Goal: Task Accomplishment & Management: Complete application form

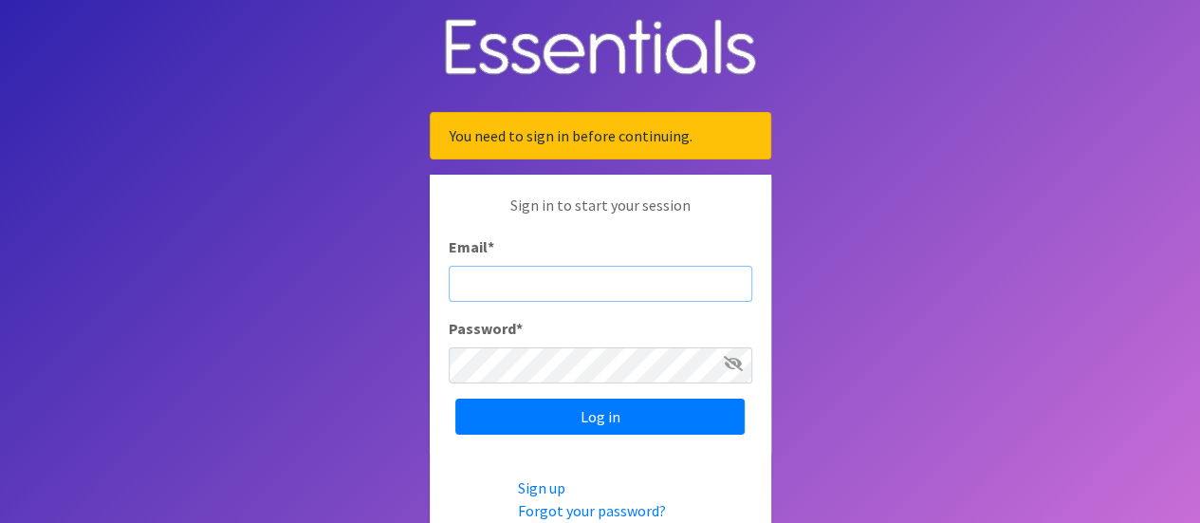
type input "[EMAIL_ADDRESS][DOMAIN_NAME]"
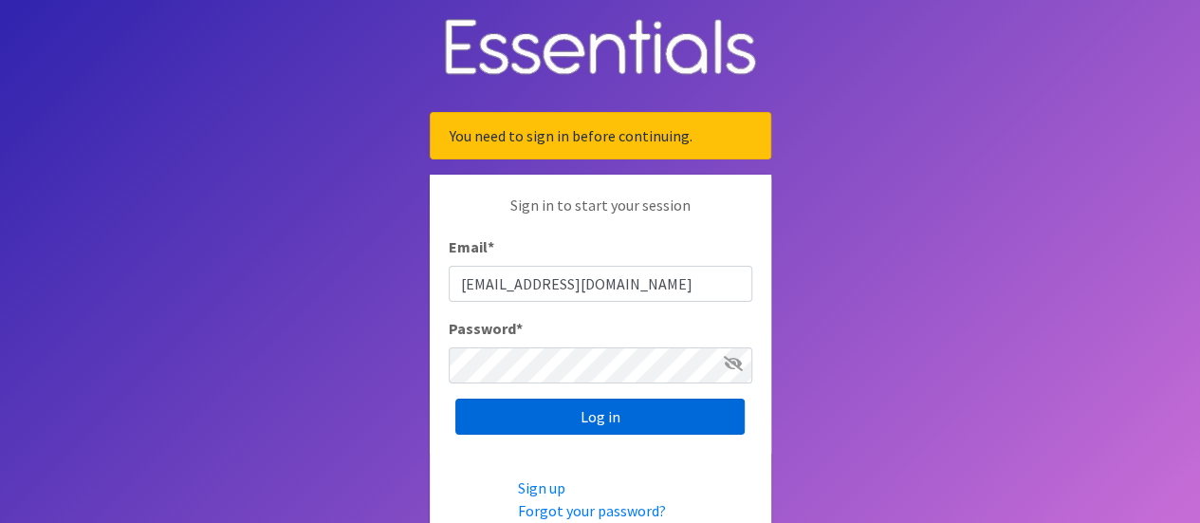
click at [599, 413] on input "Log in" at bounding box center [599, 416] width 289 height 36
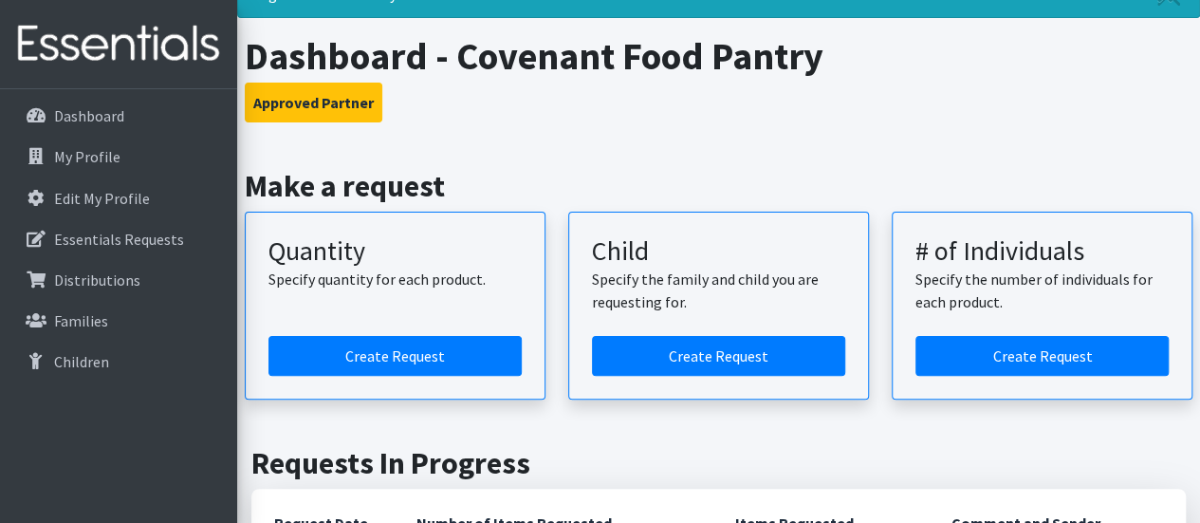
scroll to position [190, 0]
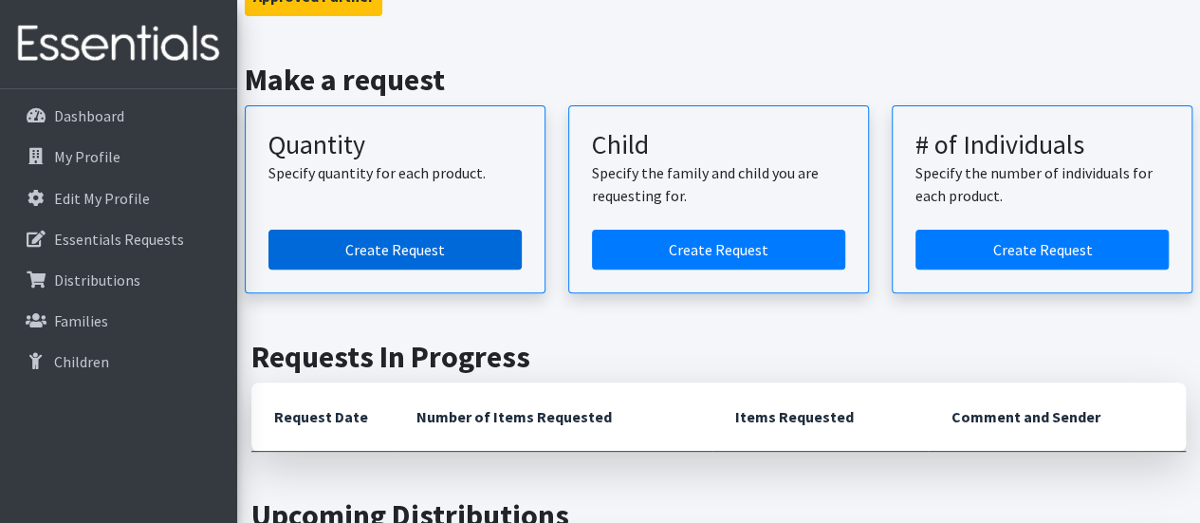
click at [360, 251] on link "Create Request" at bounding box center [395, 250] width 253 height 40
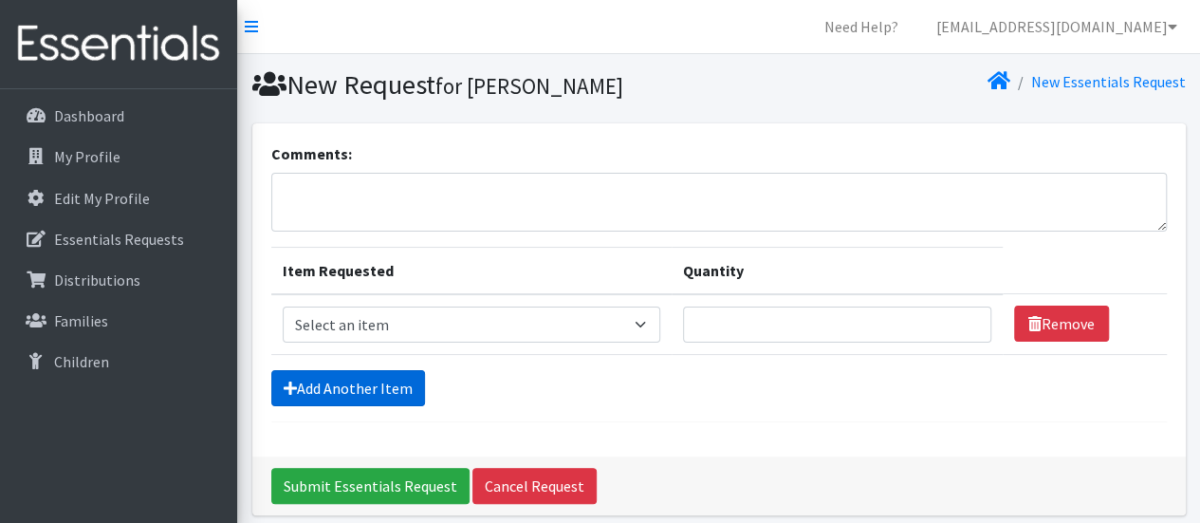
click at [364, 384] on link "Add Another Item" at bounding box center [348, 388] width 154 height 36
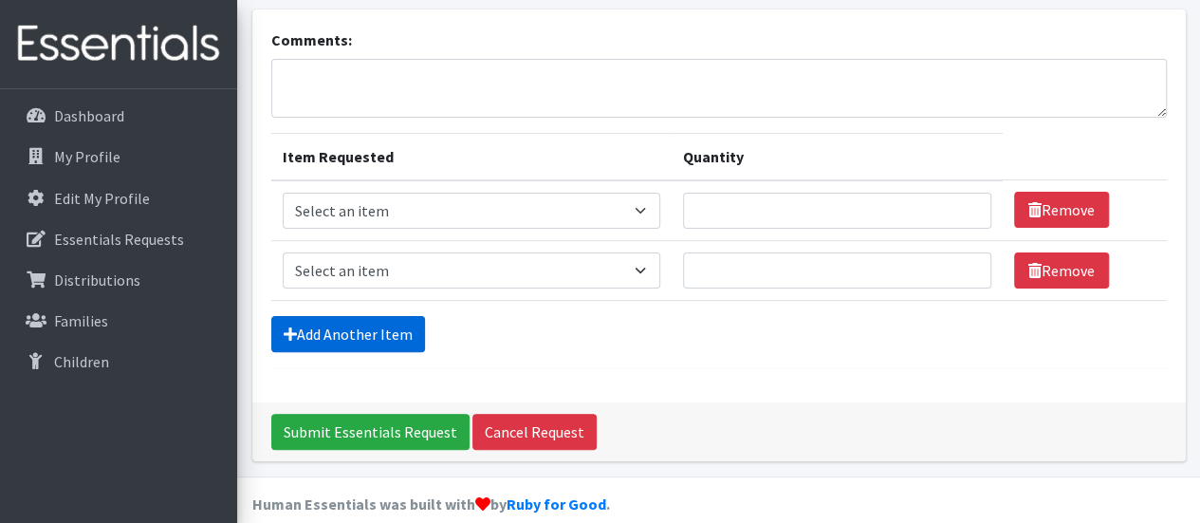
scroll to position [135, 0]
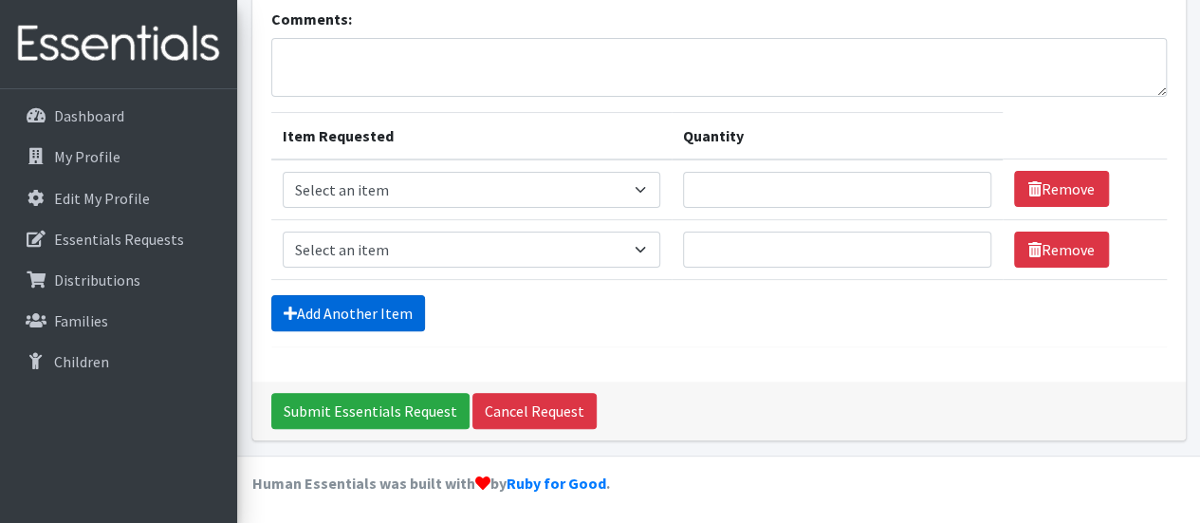
click at [346, 311] on link "Add Another Item" at bounding box center [348, 313] width 154 height 36
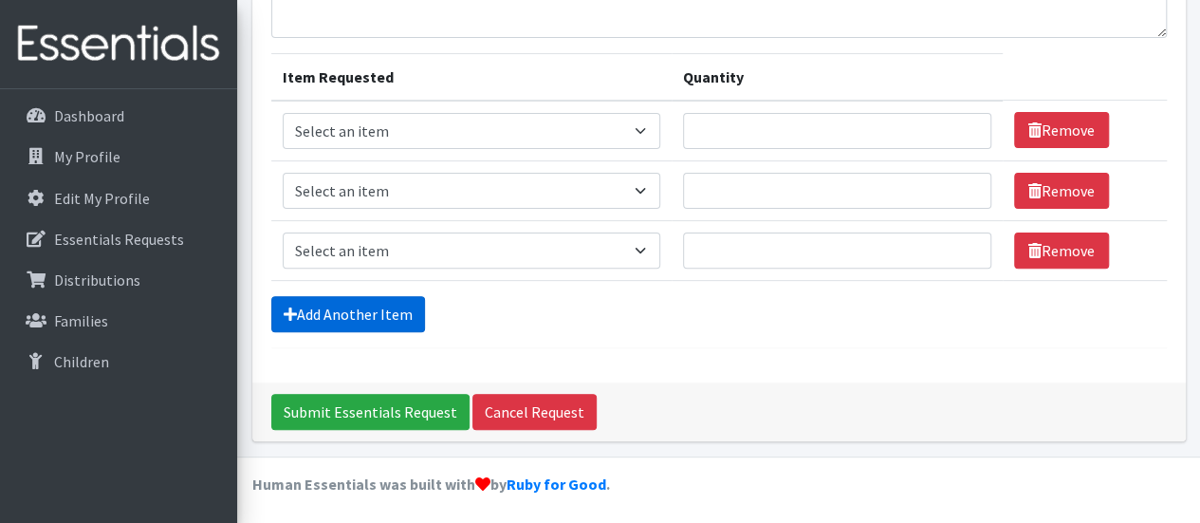
click at [346, 311] on link "Add Another Item" at bounding box center [348, 314] width 154 height 36
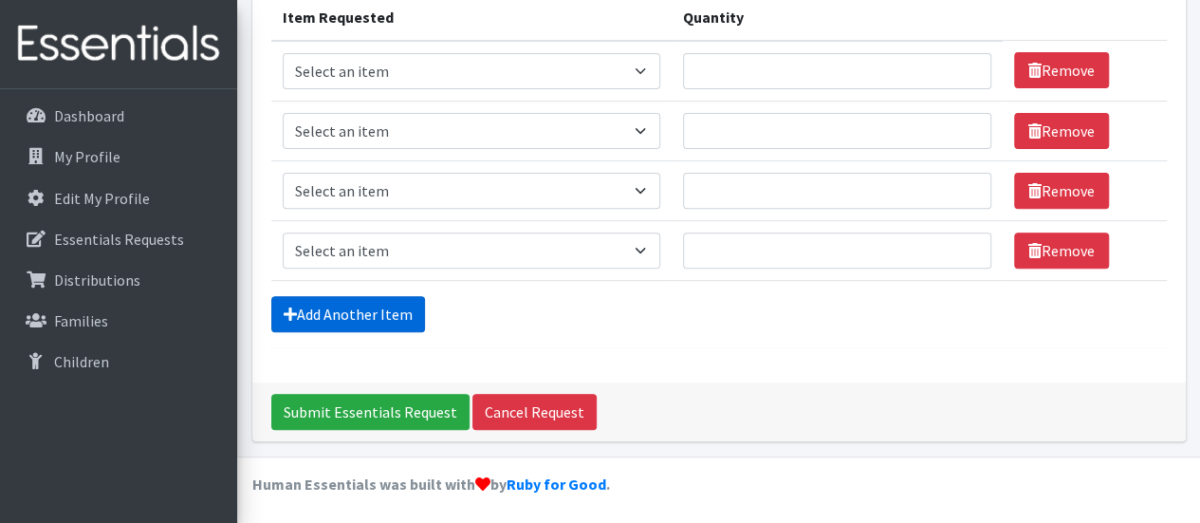
click at [346, 310] on link "Add Another Item" at bounding box center [348, 314] width 154 height 36
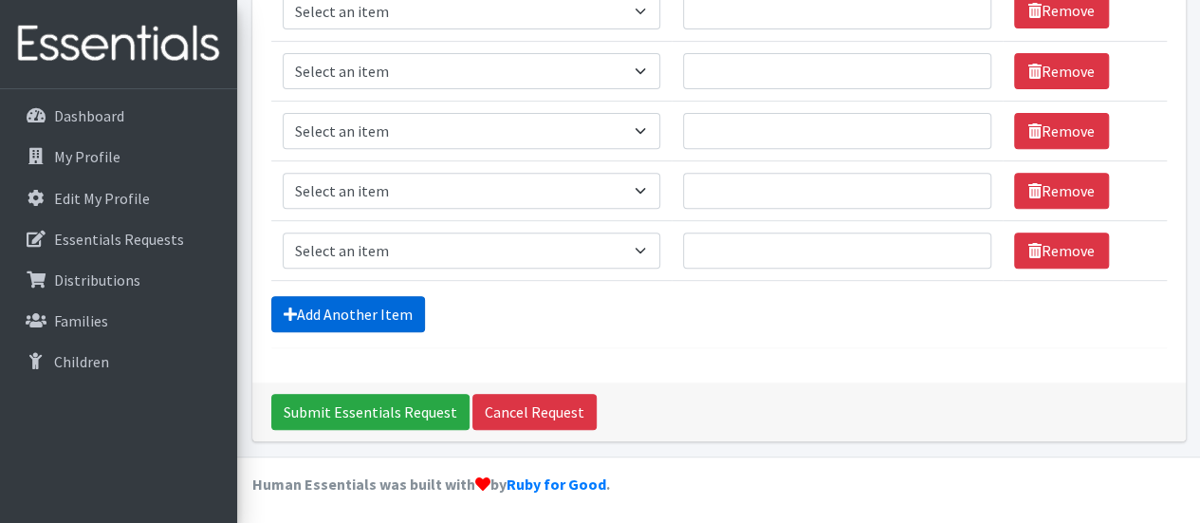
click at [346, 310] on link "Add Another Item" at bounding box center [348, 314] width 154 height 36
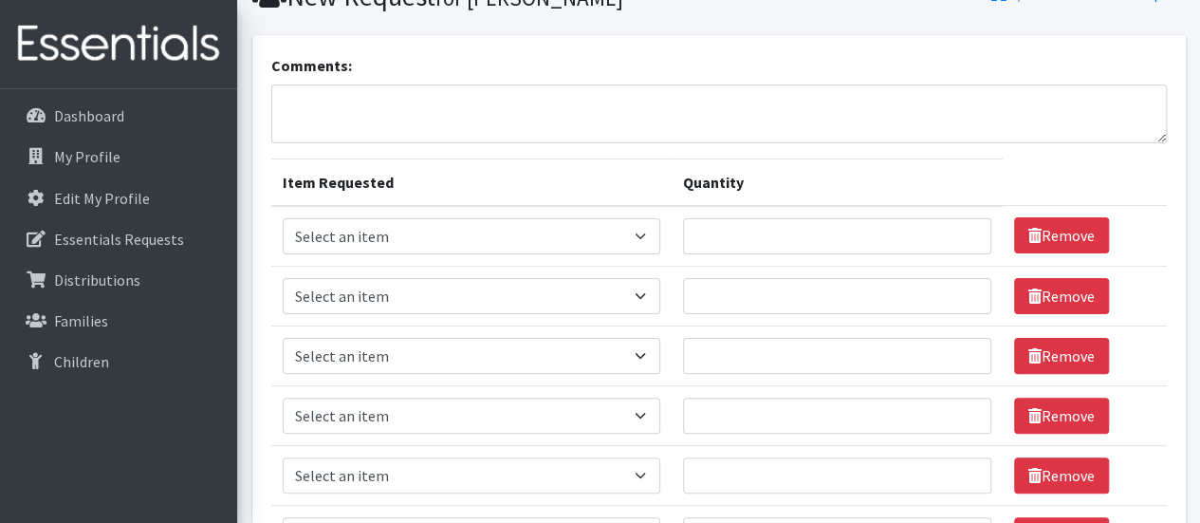
scroll to position [87, 0]
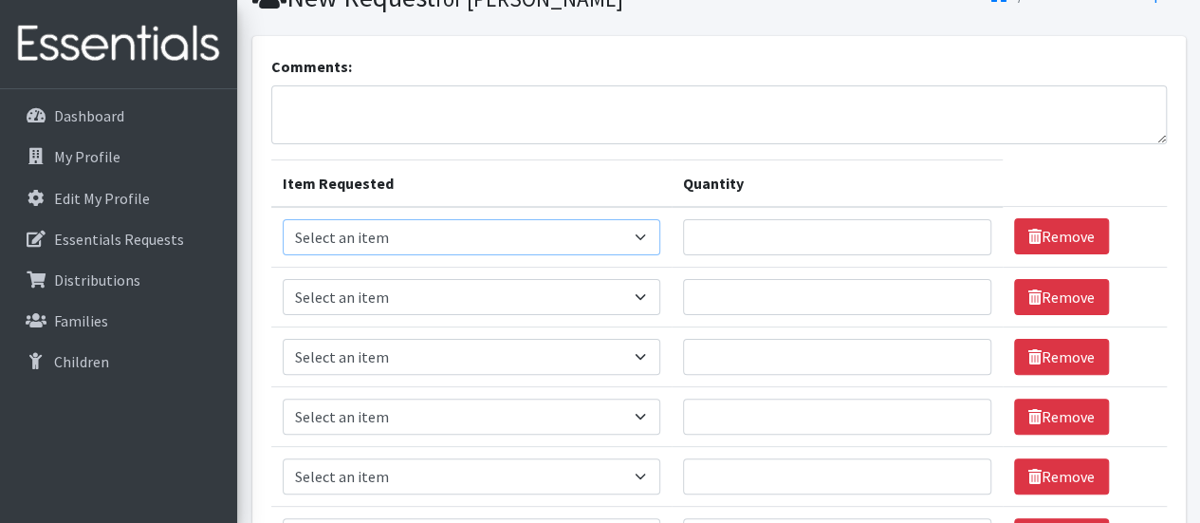
click at [640, 232] on select "Select an item Baby Formula Kids (Newborn) Kids (Preemie) Kids (Size 1) Kids (S…" at bounding box center [472, 237] width 379 height 36
select select "451"
click at [283, 219] on select "Select an item Baby Formula Kids (Newborn) Kids (Preemie) Kids (Size 1) Kids (S…" at bounding box center [472, 237] width 379 height 36
click at [401, 299] on select "Select an item Baby Formula Kids (Newborn) Kids (Preemie) Kids (Size 1) Kids (S…" at bounding box center [472, 297] width 379 height 36
select select "453"
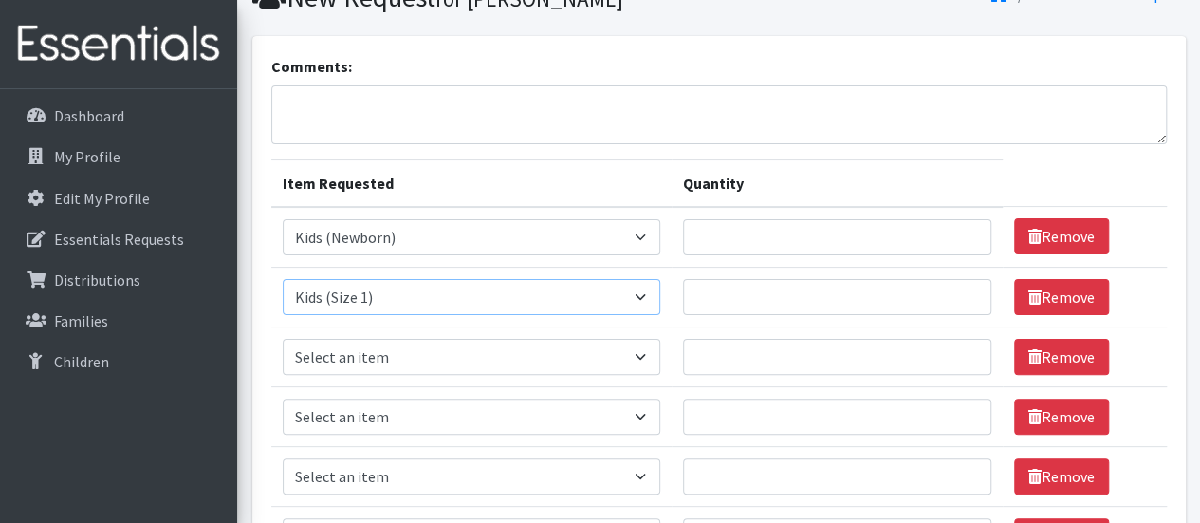
click at [283, 279] on select "Select an item Baby Formula Kids (Newborn) Kids (Preemie) Kids (Size 1) Kids (S…" at bounding box center [472, 297] width 379 height 36
click at [400, 346] on select "Select an item Baby Formula Kids (Newborn) Kids (Preemie) Kids (Size 1) Kids (S…" at bounding box center [472, 357] width 379 height 36
select select "440"
click at [283, 339] on select "Select an item Baby Formula Kids (Newborn) Kids (Preemie) Kids (Size 1) Kids (S…" at bounding box center [472, 357] width 379 height 36
click at [404, 407] on select "Select an item Baby Formula Kids (Newborn) Kids (Preemie) Kids (Size 1) Kids (S…" at bounding box center [472, 416] width 379 height 36
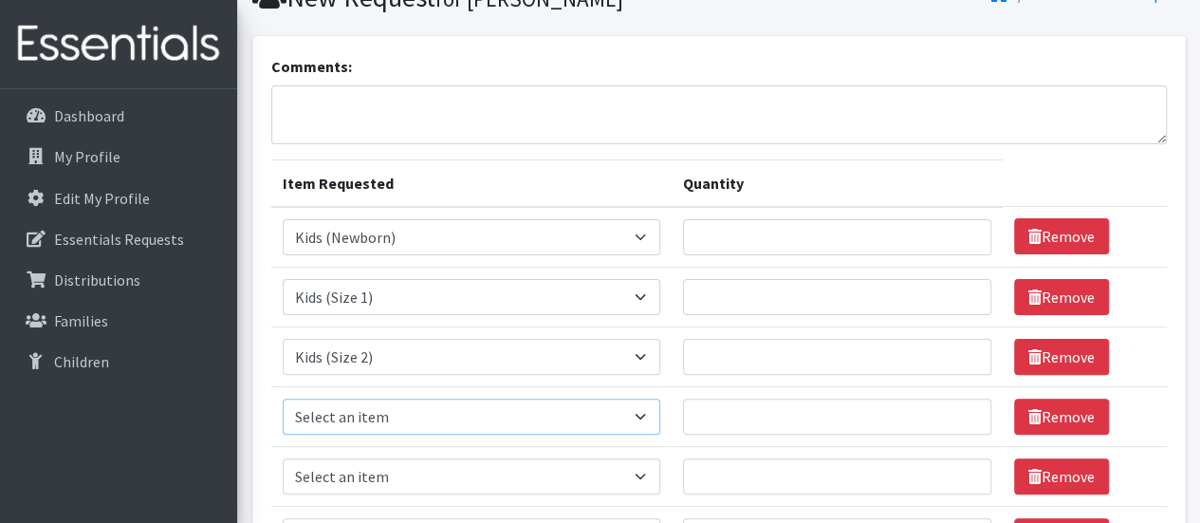
select select "442"
click at [283, 398] on select "Select an item Baby Formula Kids (Newborn) Kids (Preemie) Kids (Size 1) Kids (S…" at bounding box center [472, 416] width 379 height 36
click at [392, 466] on select "Select an item Baby Formula Kids (Newborn) Kids (Preemie) Kids (Size 1) Kids (S…" at bounding box center [472, 476] width 379 height 36
select select "459"
click at [283, 458] on select "Select an item Baby Formula Kids (Newborn) Kids (Preemie) Kids (Size 1) Kids (S…" at bounding box center [472, 476] width 379 height 36
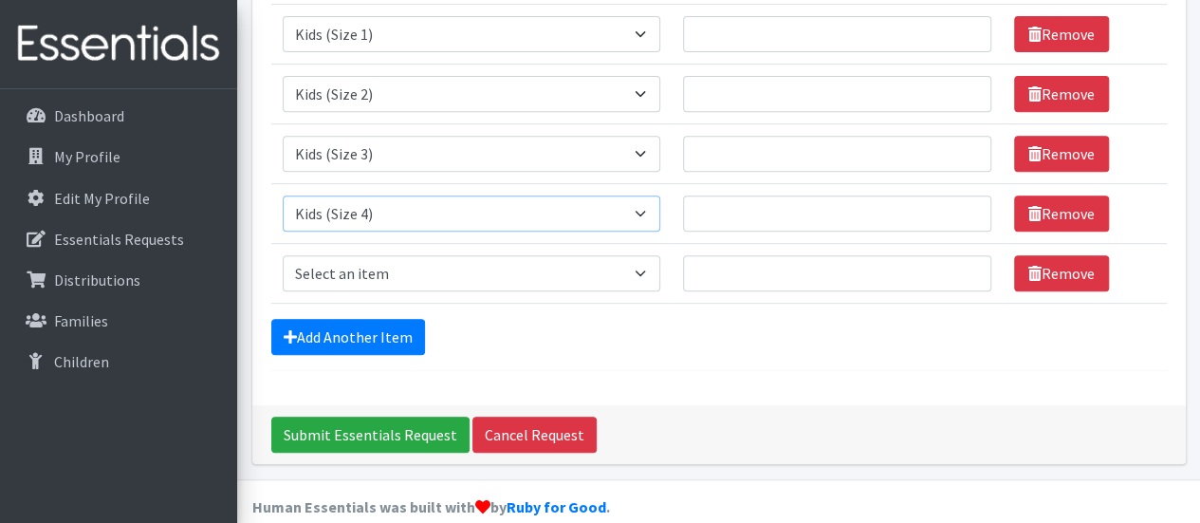
scroll to position [372, 0]
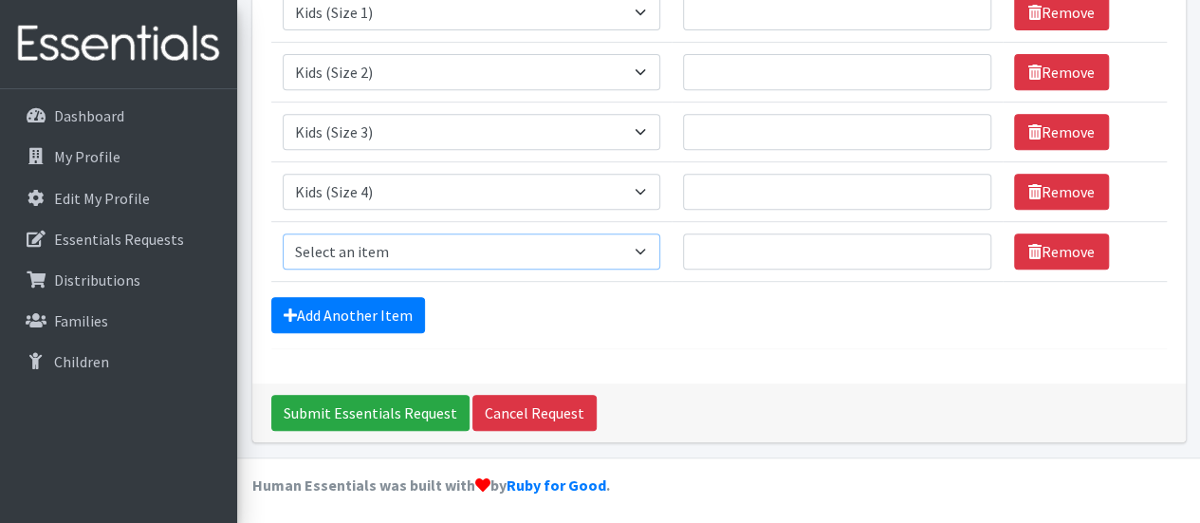
click at [395, 253] on select "Select an item Baby Formula Kids (Newborn) Kids (Preemie) Kids (Size 1) Kids (S…" at bounding box center [472, 251] width 379 height 36
select select "460"
click at [283, 233] on select "Select an item Baby Formula Kids (Newborn) Kids (Preemie) Kids (Size 1) Kids (S…" at bounding box center [472, 251] width 379 height 36
click at [366, 313] on link "Add Another Item" at bounding box center [348, 315] width 154 height 36
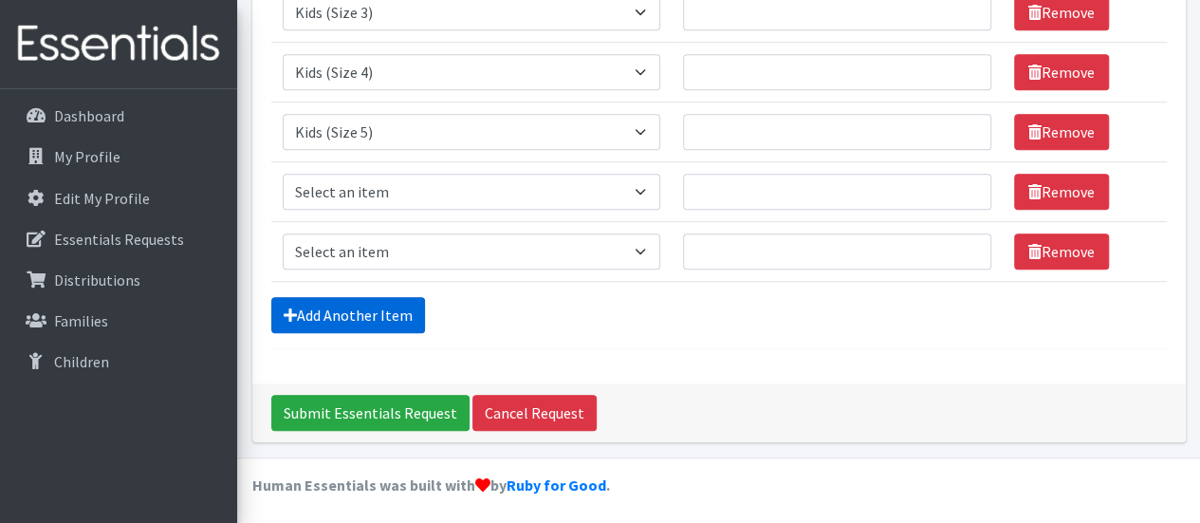
click at [365, 313] on link "Add Another Item" at bounding box center [348, 315] width 154 height 36
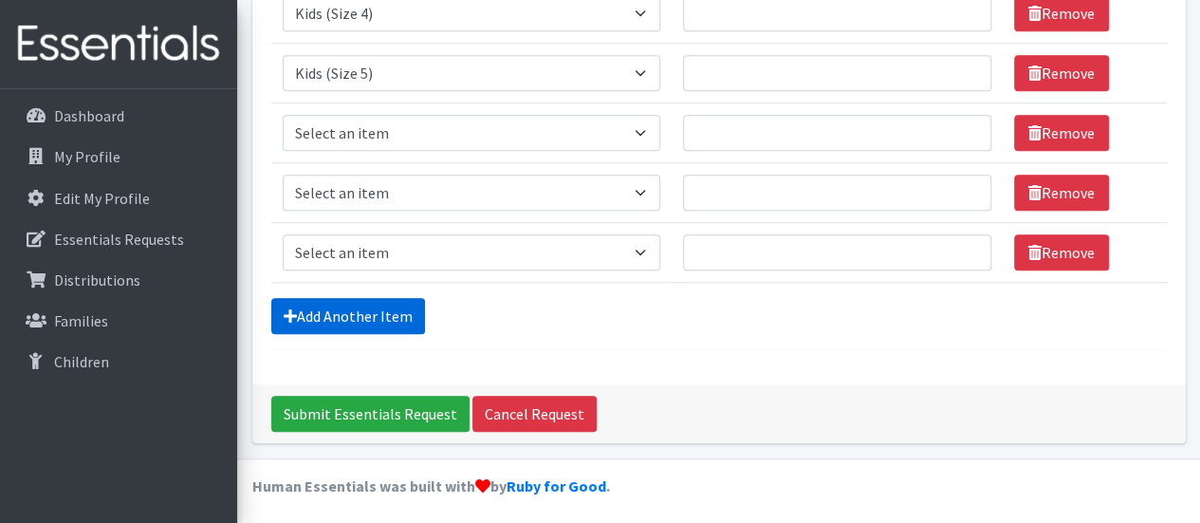
click at [365, 313] on link "Add Another Item" at bounding box center [348, 316] width 154 height 36
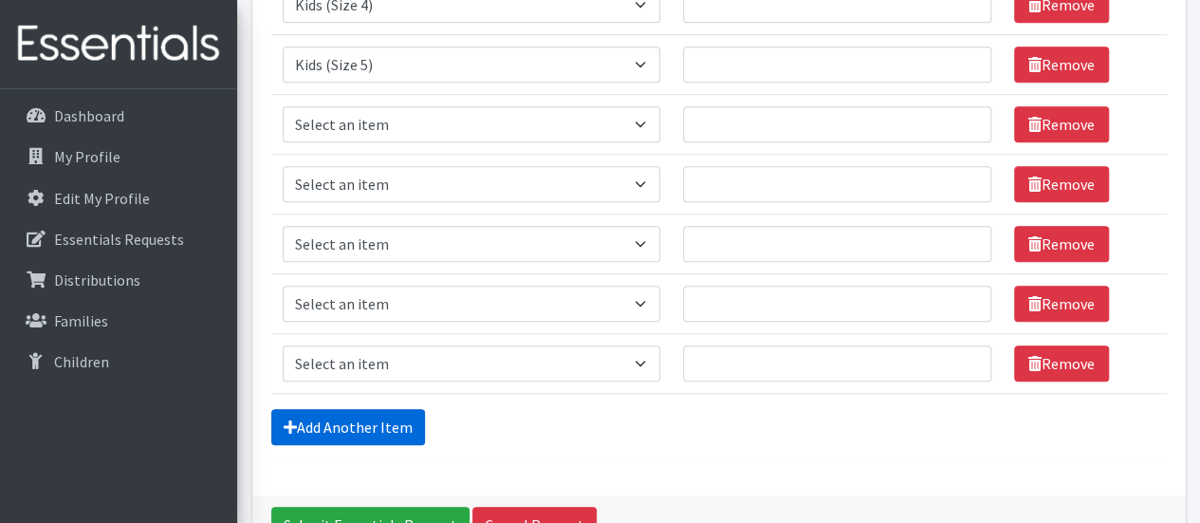
scroll to position [385, 0]
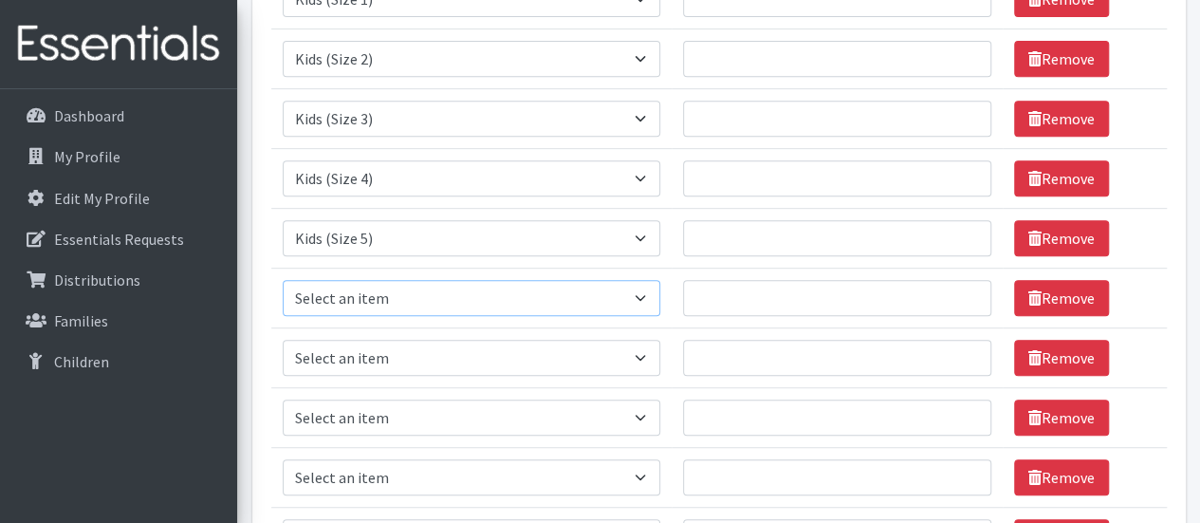
click at [404, 291] on select "Select an item Baby Formula Kids (Newborn) Kids (Preemie) Kids (Size 1) Kids (S…" at bounding box center [472, 298] width 379 height 36
select select "462"
click at [283, 280] on select "Select an item Baby Formula Kids (Newborn) Kids (Preemie) Kids (Size 1) Kids (S…" at bounding box center [472, 298] width 379 height 36
click at [398, 356] on select "Select an item Baby Formula Kids (Newborn) Kids (Preemie) Kids (Size 1) Kids (S…" at bounding box center [472, 358] width 379 height 36
select select "1683"
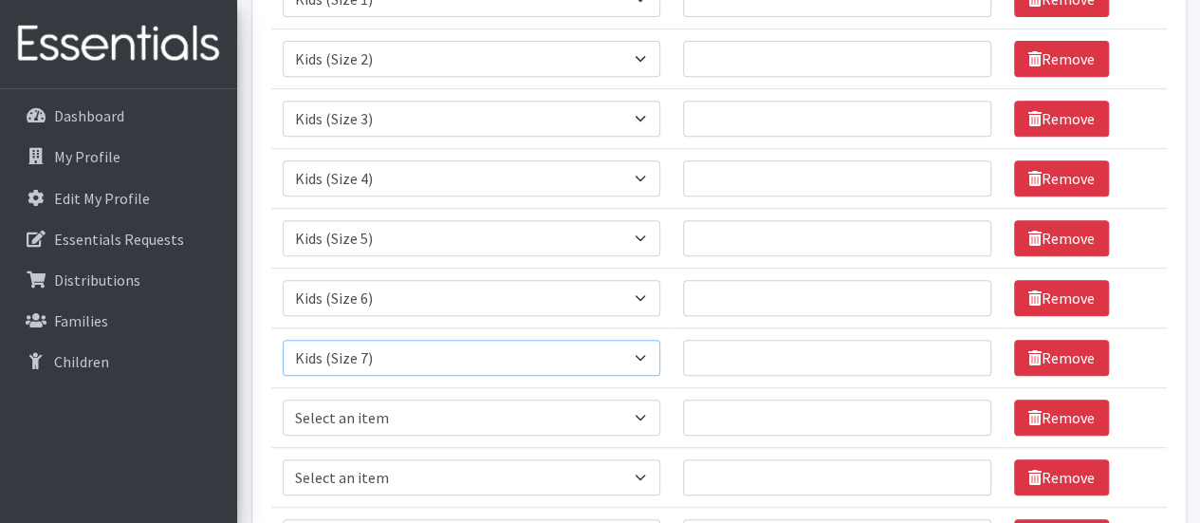
click at [283, 340] on select "Select an item Baby Formula Kids (Newborn) Kids (Preemie) Kids (Size 1) Kids (S…" at bounding box center [472, 358] width 379 height 36
click at [391, 413] on select "Select an item Baby Formula Kids (Newborn) Kids (Preemie) Kids (Size 1) Kids (S…" at bounding box center [472, 417] width 379 height 36
select select "444"
click at [283, 399] on select "Select an item Baby Formula Kids (Newborn) Kids (Preemie) Kids (Size 1) Kids (S…" at bounding box center [472, 417] width 379 height 36
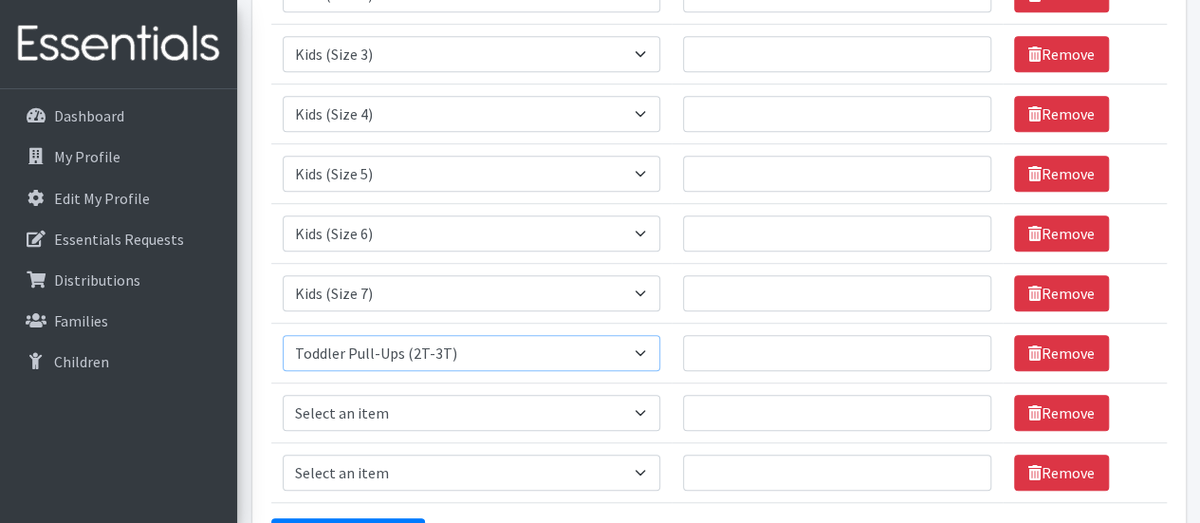
scroll to position [480, 0]
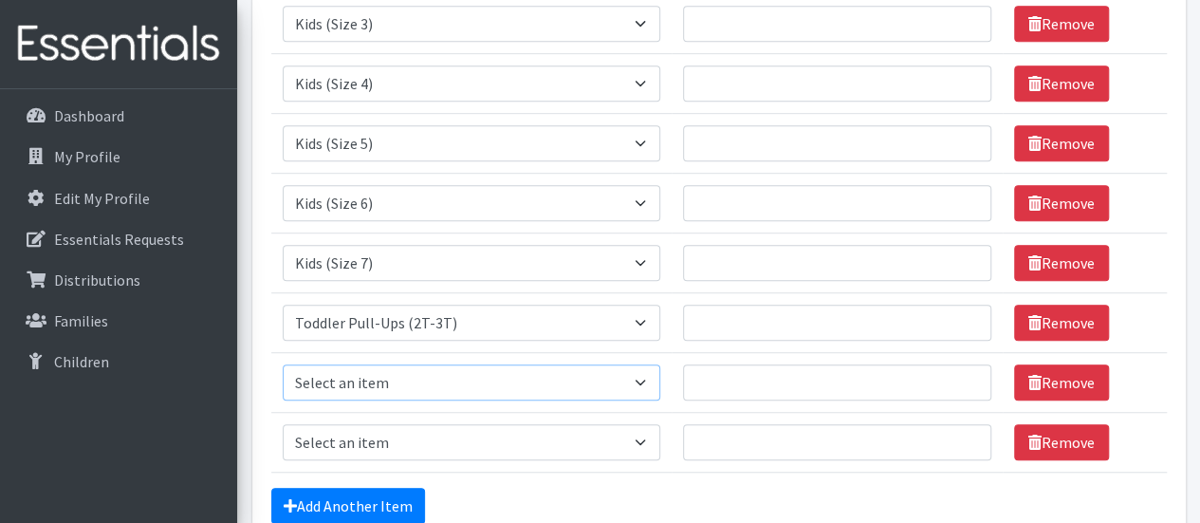
click at [395, 373] on select "Select an item Baby Formula Kids (Newborn) Kids (Preemie) Kids (Size 1) Kids (S…" at bounding box center [472, 382] width 379 height 36
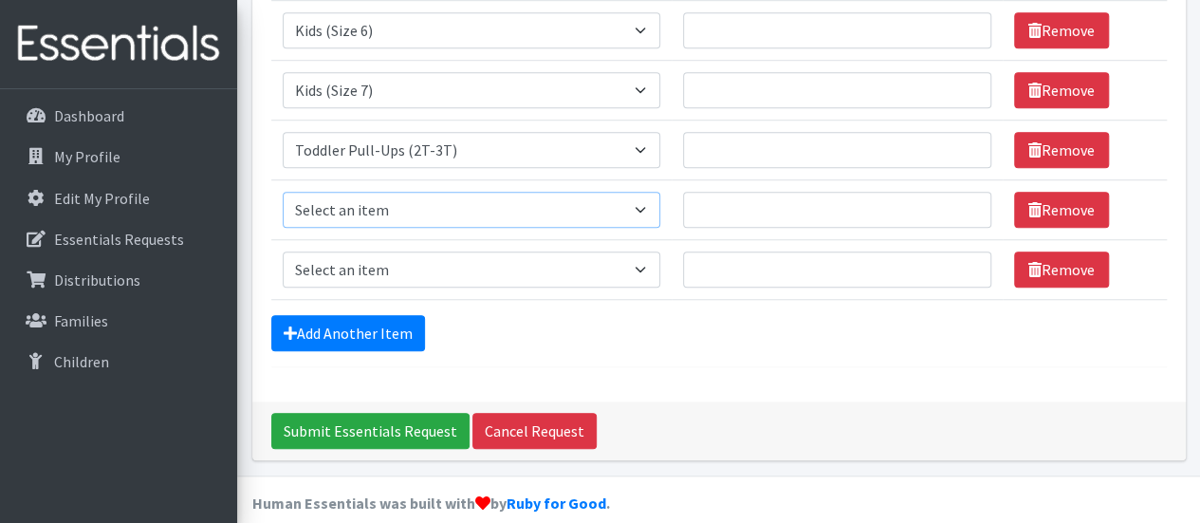
scroll to position [670, 0]
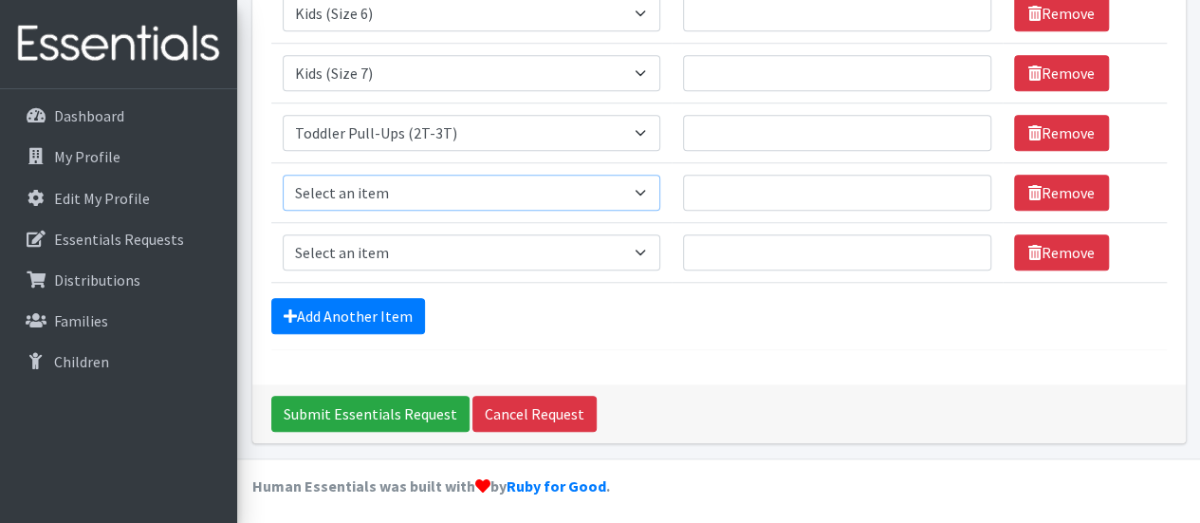
click at [408, 194] on select "Select an item Baby Formula Kids (Newborn) Kids (Preemie) Kids (Size 1) Kids (S…" at bounding box center [472, 193] width 379 height 36
select select "445"
click at [283, 175] on select "Select an item Baby Formula Kids (Newborn) Kids (Preemie) Kids (Size 1) Kids (S…" at bounding box center [472, 193] width 379 height 36
click at [432, 240] on select "Select an item Baby Formula Kids (Newborn) Kids (Preemie) Kids (Size 1) Kids (S…" at bounding box center [472, 252] width 379 height 36
click at [429, 248] on select "Select an item Baby Formula Kids (Newborn) Kids (Preemie) Kids (Size 1) Kids (S…" at bounding box center [472, 252] width 379 height 36
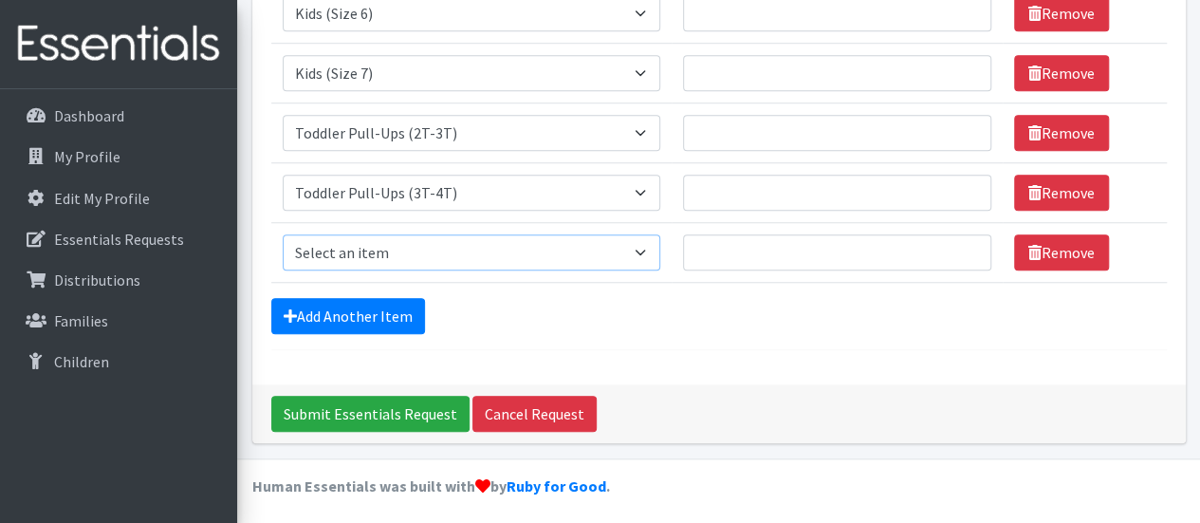
click at [434, 246] on select "Select an item Baby Formula Kids (Newborn) Kids (Preemie) Kids (Size 1) Kids (S…" at bounding box center [472, 252] width 379 height 36
select select "446"
click at [283, 234] on select "Select an item Baby Formula Kids (Newborn) Kids (Preemie) Kids (Size 1) Kids (S…" at bounding box center [472, 252] width 379 height 36
click at [707, 128] on input "Quantity" at bounding box center [837, 133] width 308 height 36
type input "100"
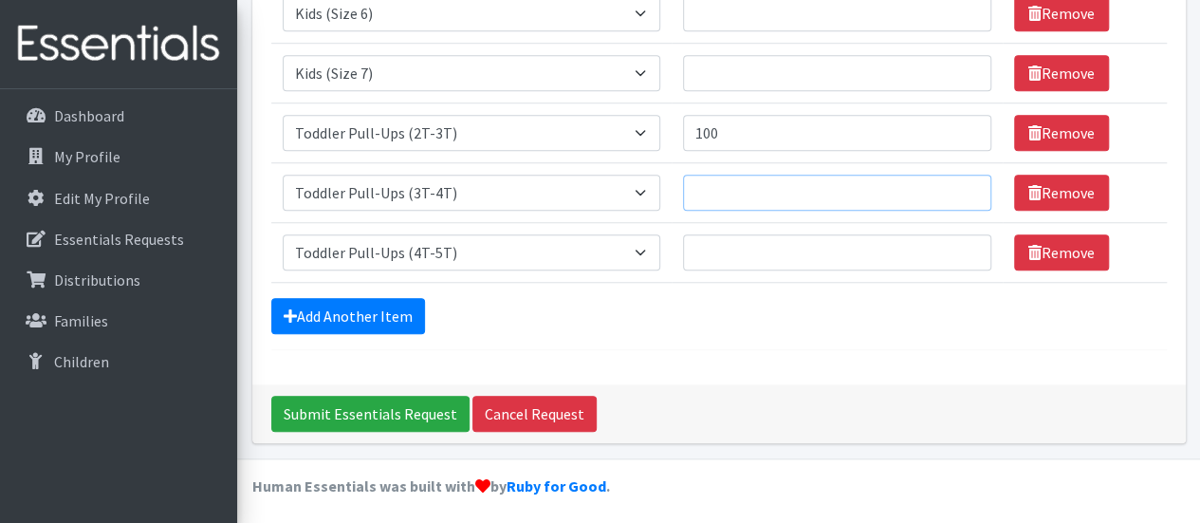
click at [810, 181] on input "Quantity" at bounding box center [837, 193] width 308 height 36
type input "100"
click at [774, 250] on input "Quantity" at bounding box center [837, 252] width 308 height 36
type input "100"
click at [782, 73] on input "Quantity" at bounding box center [837, 73] width 308 height 36
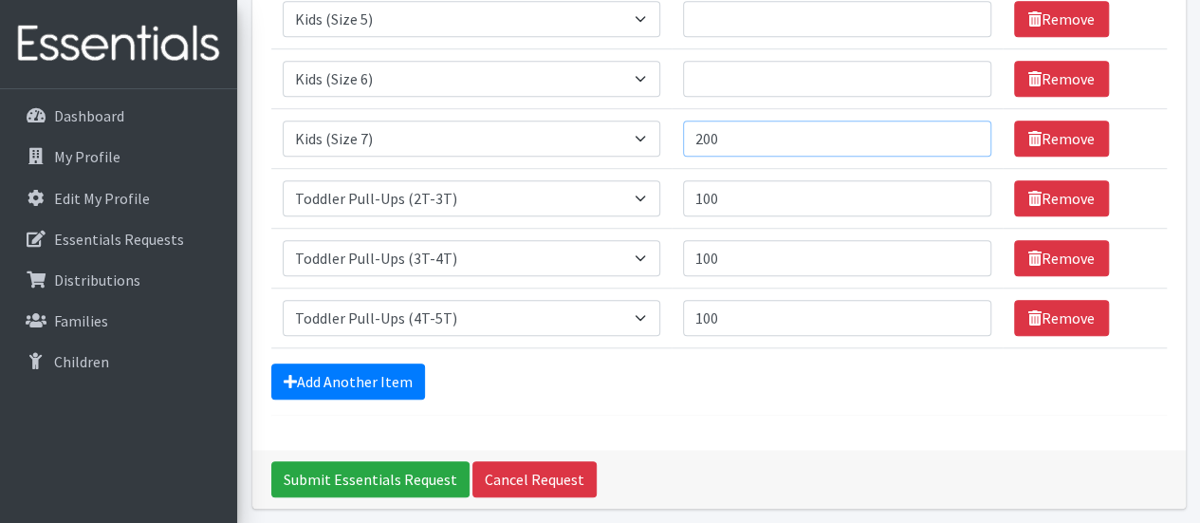
scroll to position [575, 0]
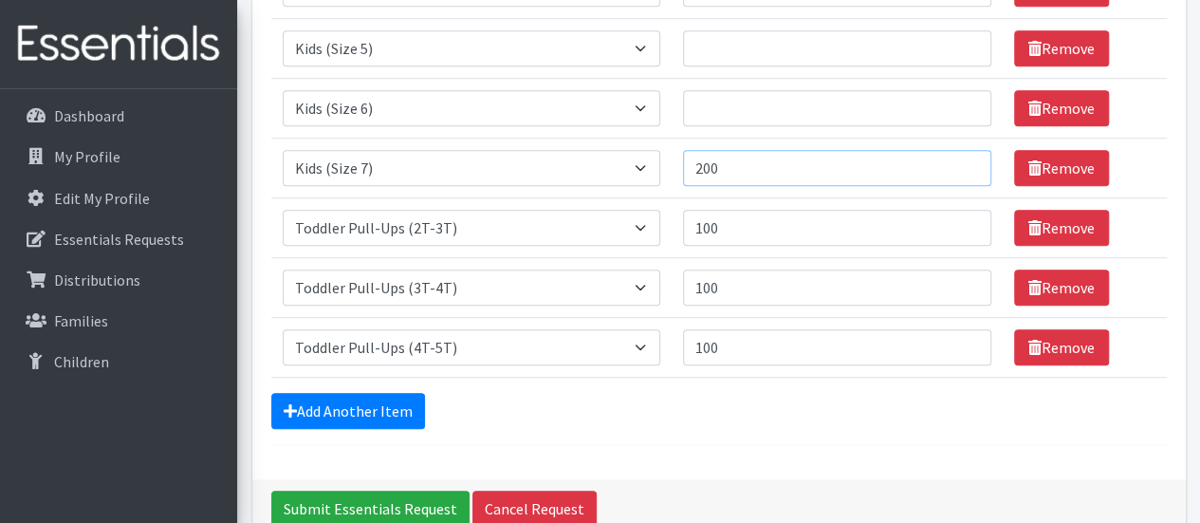
type input "200"
click at [732, 106] on input "Quantity" at bounding box center [837, 108] width 308 height 36
type input "1000"
click at [750, 41] on input "Quantity" at bounding box center [837, 48] width 308 height 36
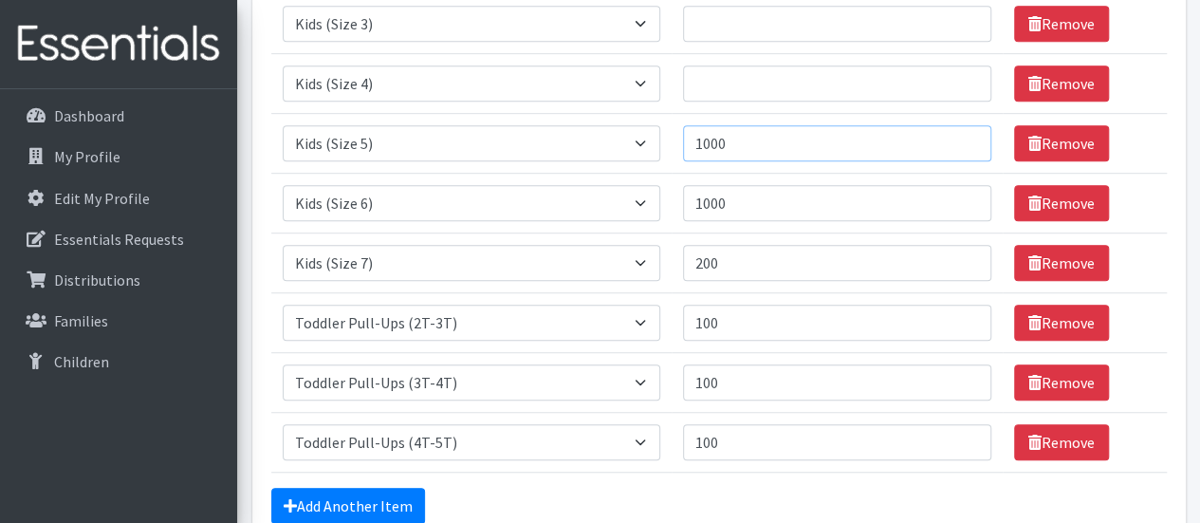
type input "1000"
click at [721, 61] on td "Quantity" at bounding box center [837, 83] width 331 height 60
click at [724, 73] on input "Quantity" at bounding box center [837, 83] width 308 height 36
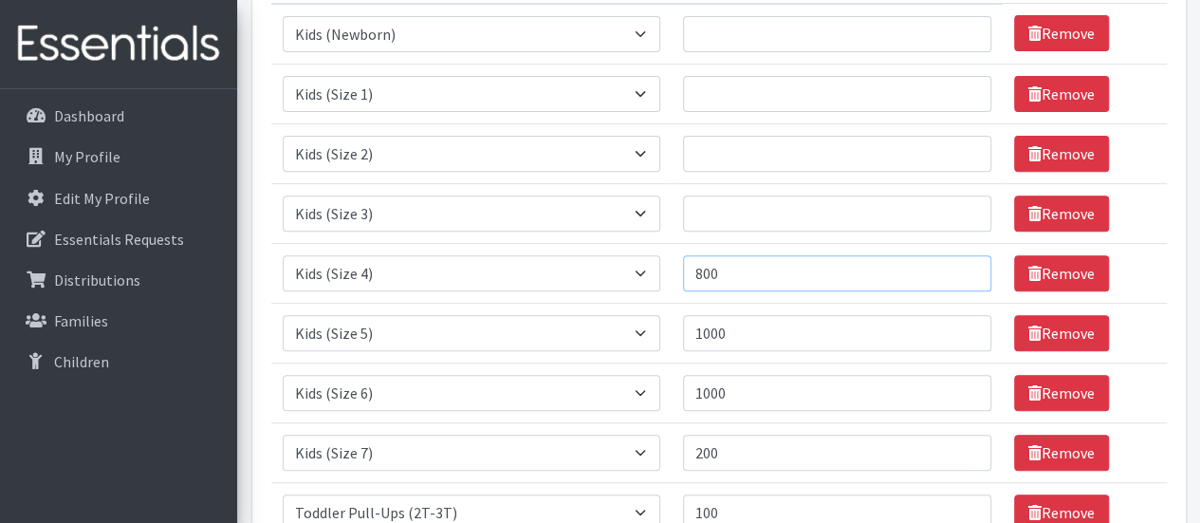
type input "800"
click at [710, 210] on input "Quantity" at bounding box center [837, 213] width 308 height 36
type input "500"
click at [723, 145] on input "Quantity" at bounding box center [837, 154] width 308 height 36
drag, startPoint x: 742, startPoint y: 156, endPoint x: 696, endPoint y: 152, distance: 45.7
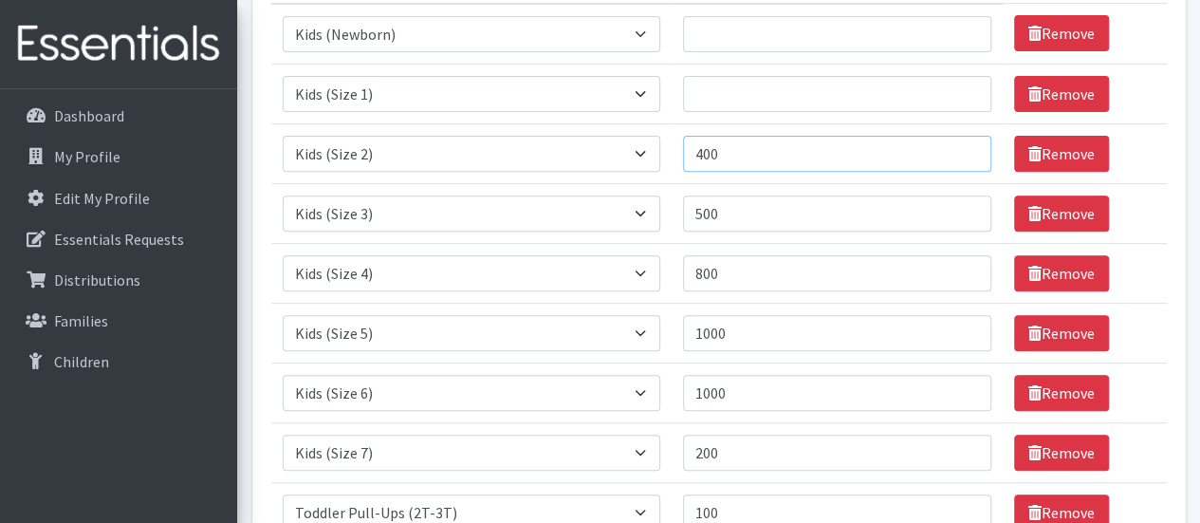
click at [696, 152] on input "400" at bounding box center [837, 154] width 308 height 36
type input "300"
click at [716, 97] on input "Quantity" at bounding box center [837, 94] width 308 height 36
type input "400"
click at [706, 27] on input "Quantity" at bounding box center [837, 34] width 308 height 36
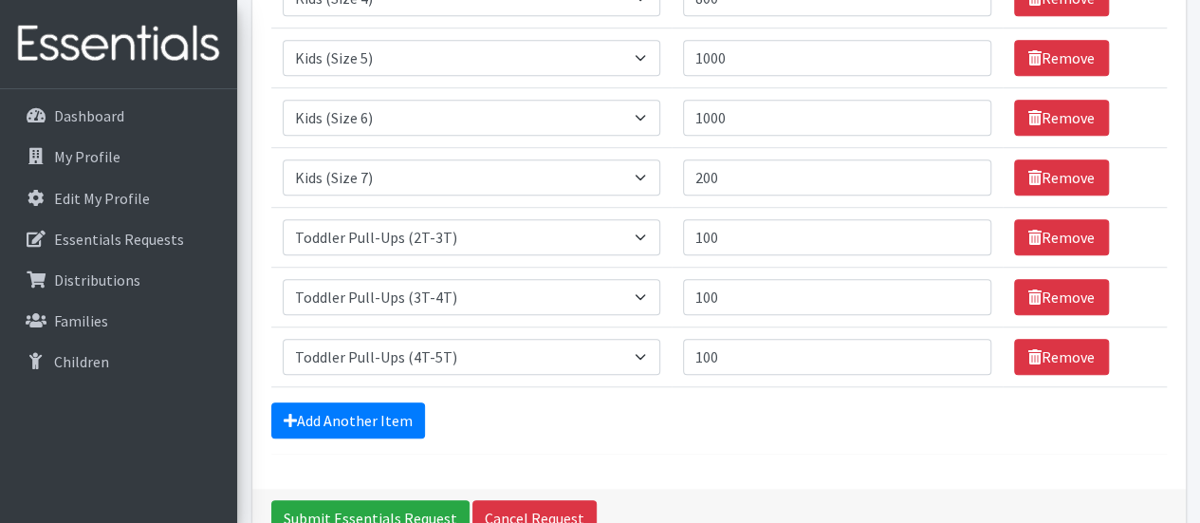
scroll to position [575, 0]
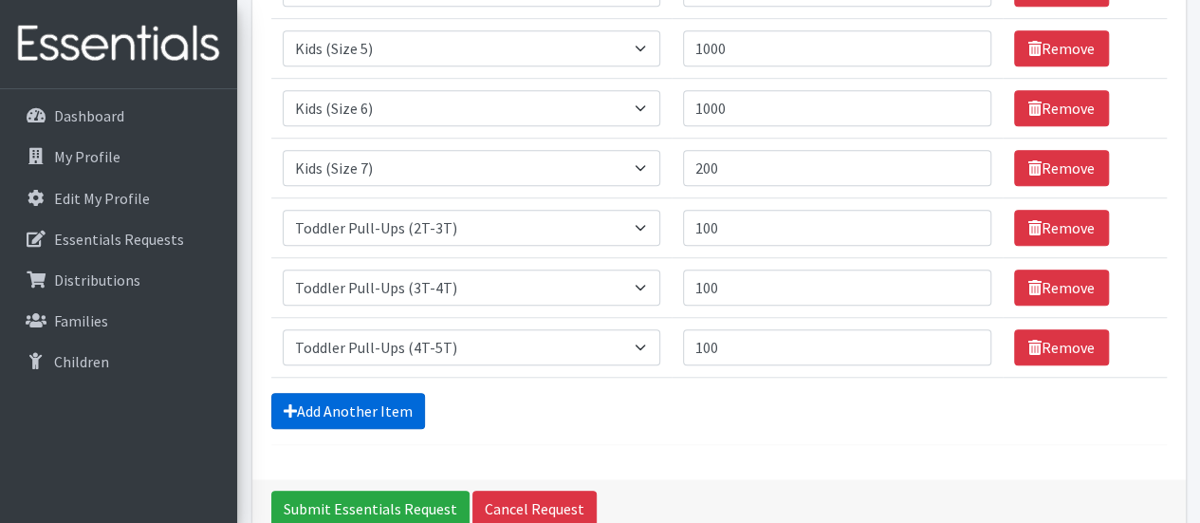
type input "200"
click at [397, 402] on link "Add Another Item" at bounding box center [348, 411] width 154 height 36
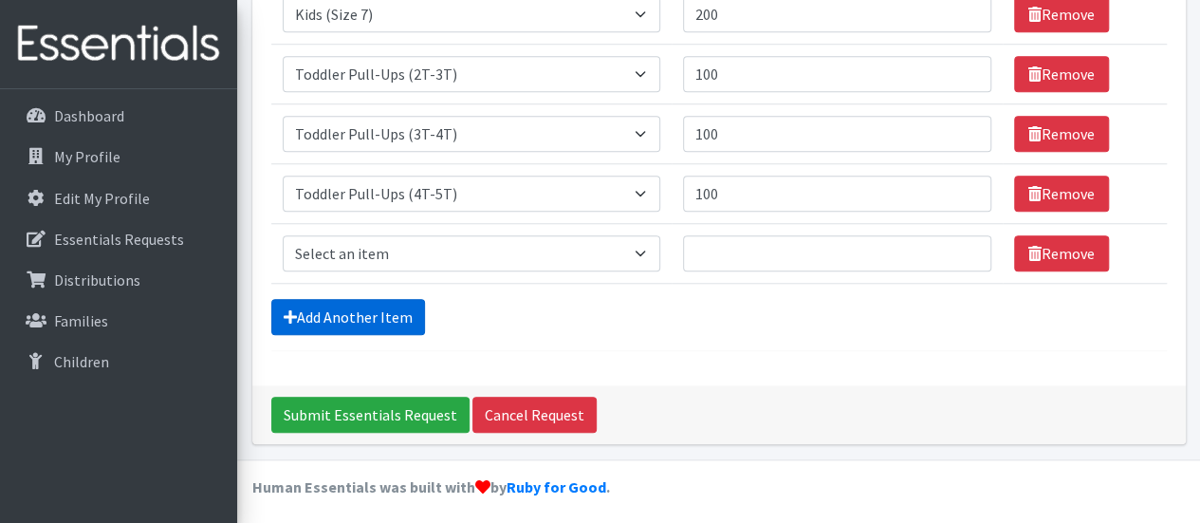
scroll to position [729, 0]
click at [423, 248] on select "Select an item Baby Formula Kids (Newborn) Kids (Preemie) Kids (Size 1) Kids (S…" at bounding box center [472, 253] width 379 height 36
click at [453, 241] on select "Select an item Baby Formula Kids (Newborn) Kids (Preemie) Kids (Size 1) Kids (S…" at bounding box center [472, 253] width 379 height 36
select select "434"
click at [283, 235] on select "Select an item Baby Formula Kids (Newborn) Kids (Preemie) Kids (Size 1) Kids (S…" at bounding box center [472, 253] width 379 height 36
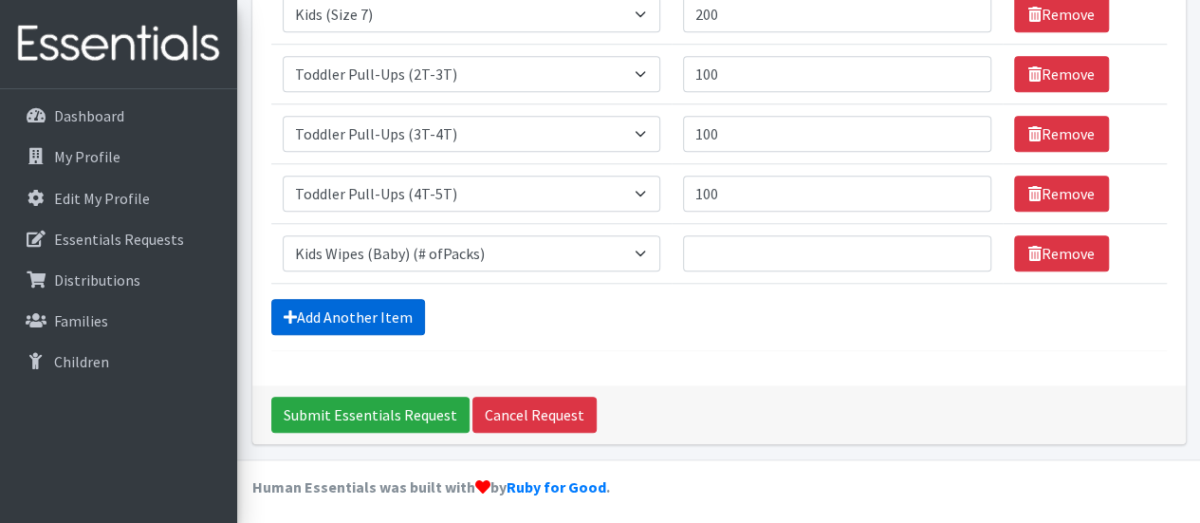
click at [383, 317] on link "Add Another Item" at bounding box center [348, 317] width 154 height 36
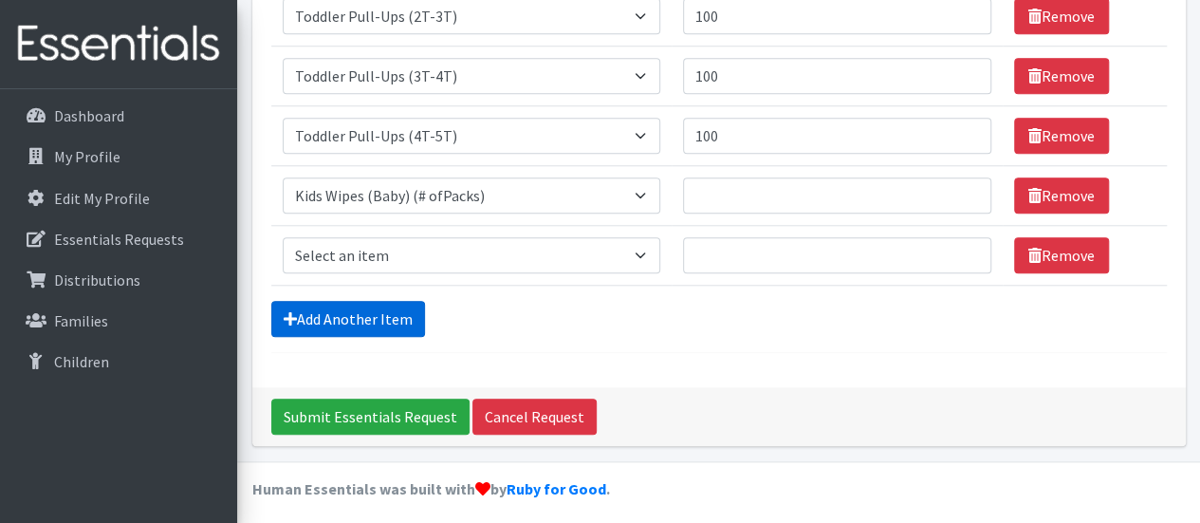
scroll to position [788, 0]
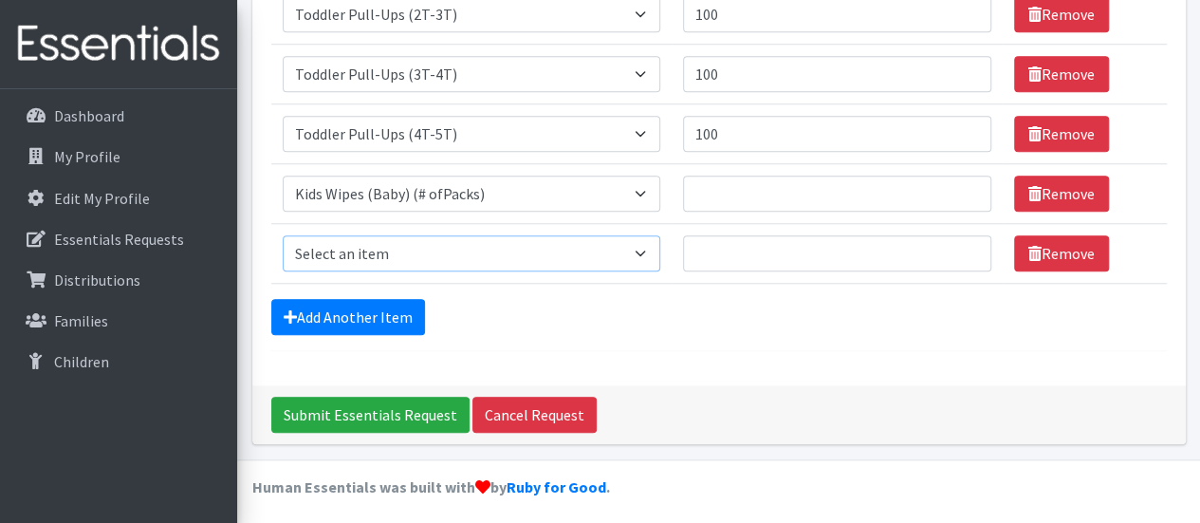
click at [518, 242] on select "Select an item Baby Formula Kids (Newborn) Kids (Preemie) Kids (Size 1) Kids (S…" at bounding box center [472, 253] width 379 height 36
select select "1534"
click at [283, 235] on select "Select an item Baby Formula Kids (Newborn) Kids (Preemie) Kids (Size 1) Kids (S…" at bounding box center [472, 253] width 379 height 36
click at [734, 243] on input "Quantity" at bounding box center [837, 253] width 308 height 36
type input "1000"
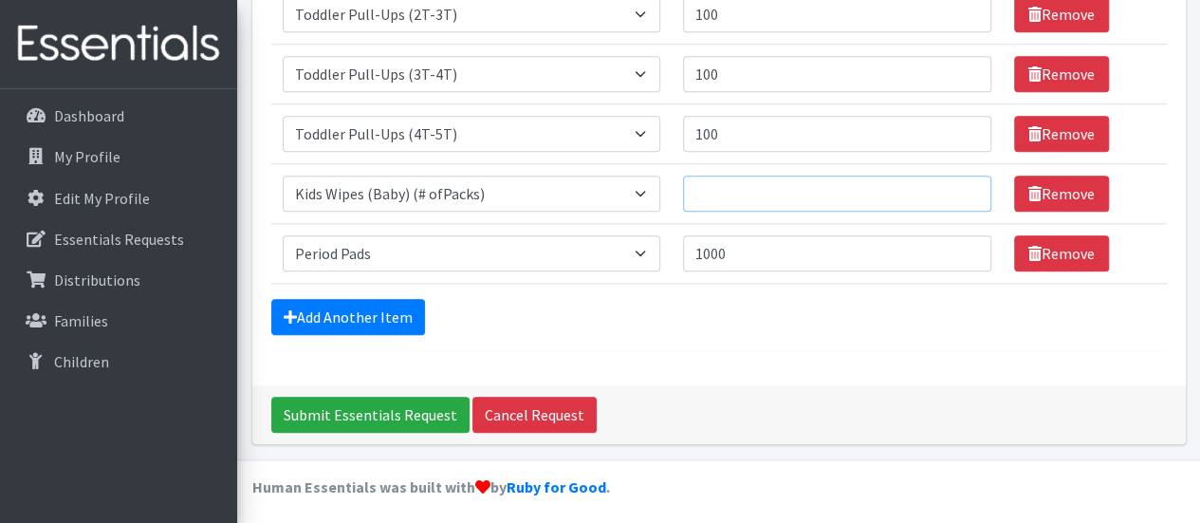
click at [744, 188] on input "Quantity" at bounding box center [837, 194] width 308 height 36
type input "100"
click at [381, 310] on link "Add Another Item" at bounding box center [348, 317] width 154 height 36
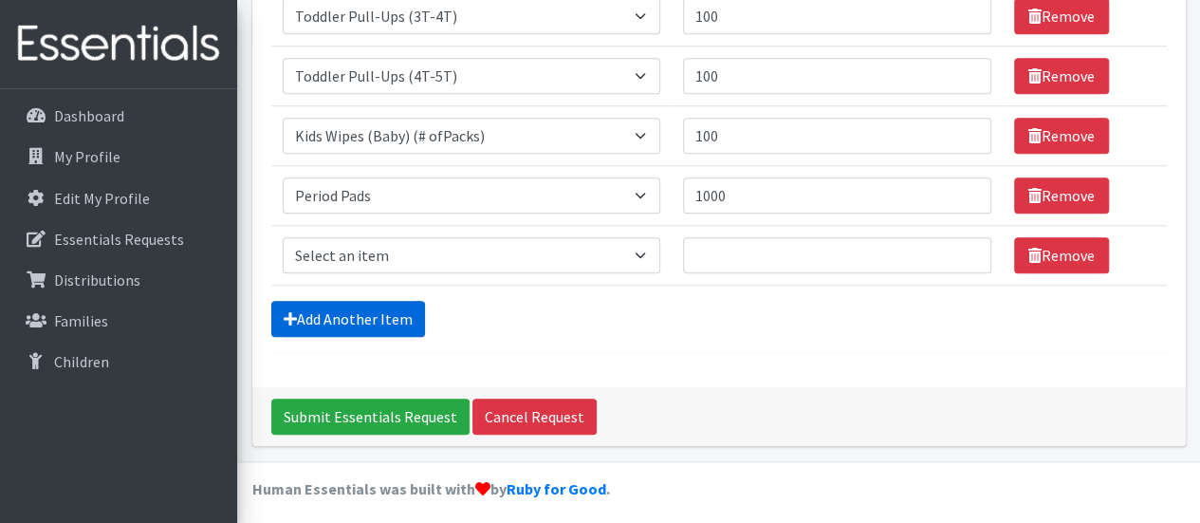
scroll to position [848, 0]
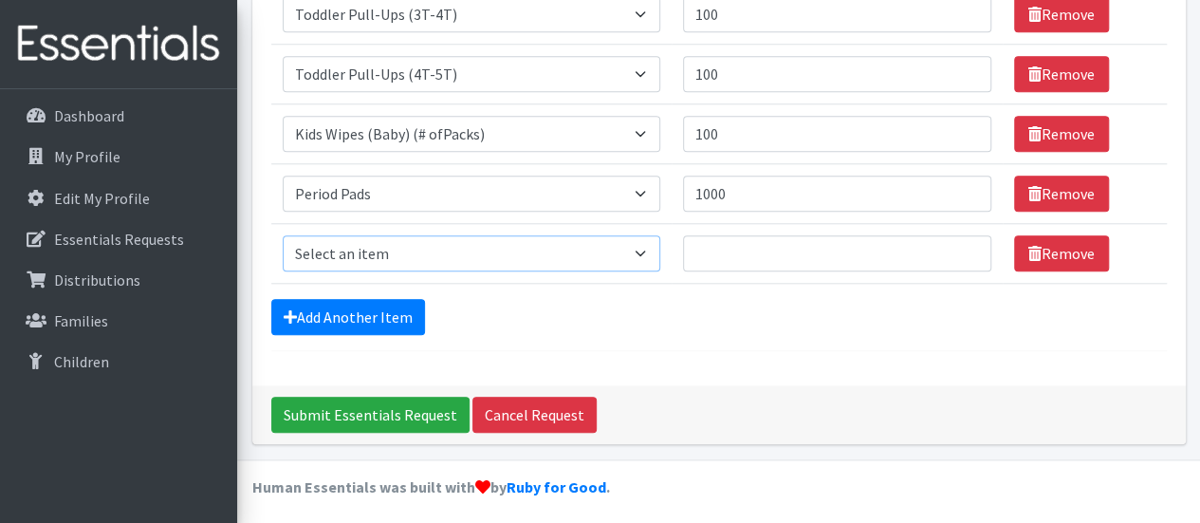
click at [487, 244] on select "Select an item Baby Formula Kids (Newborn) Kids (Preemie) Kids (Size 1) Kids (S…" at bounding box center [472, 253] width 379 height 36
select select "3871"
click at [283, 235] on select "Select an item Baby Formula Kids (Newborn) Kids (Preemie) Kids (Size 1) Kids (S…" at bounding box center [472, 253] width 379 height 36
click at [719, 254] on input "Quantity" at bounding box center [837, 253] width 308 height 36
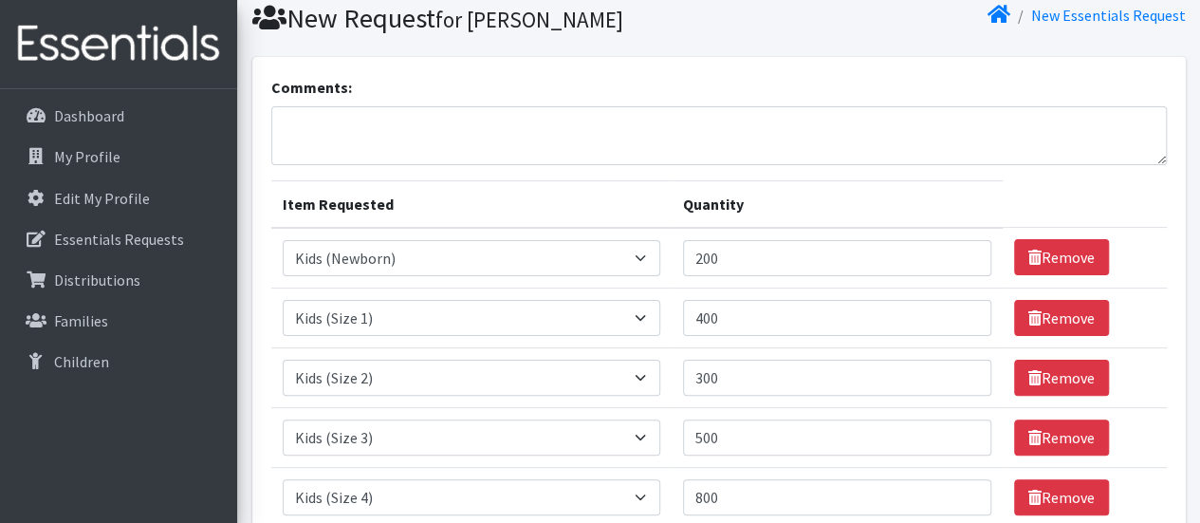
scroll to position [0, 0]
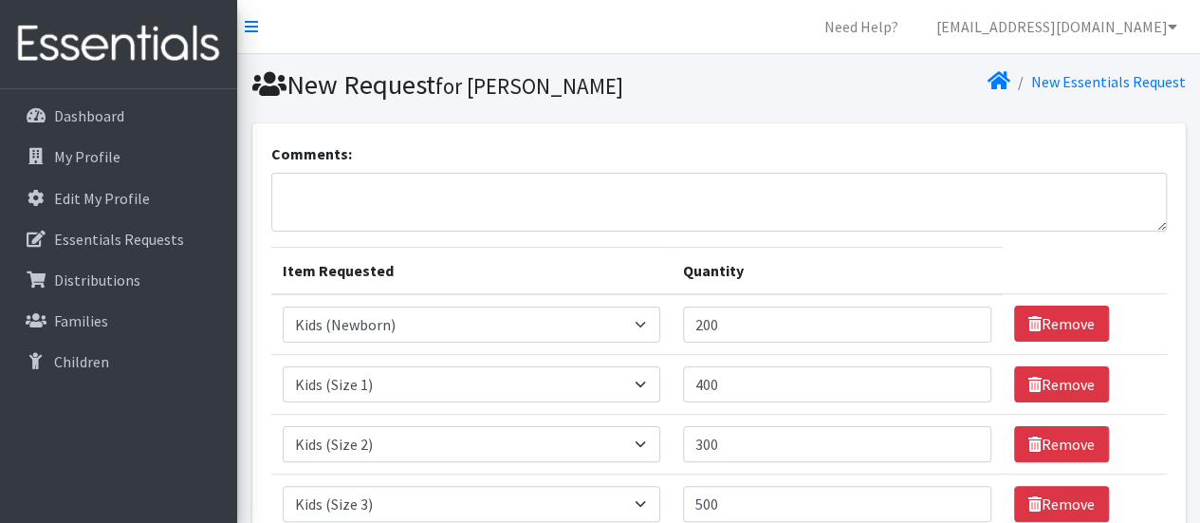
type input "10"
click at [384, 184] on textarea "Comments:" at bounding box center [719, 202] width 896 height 59
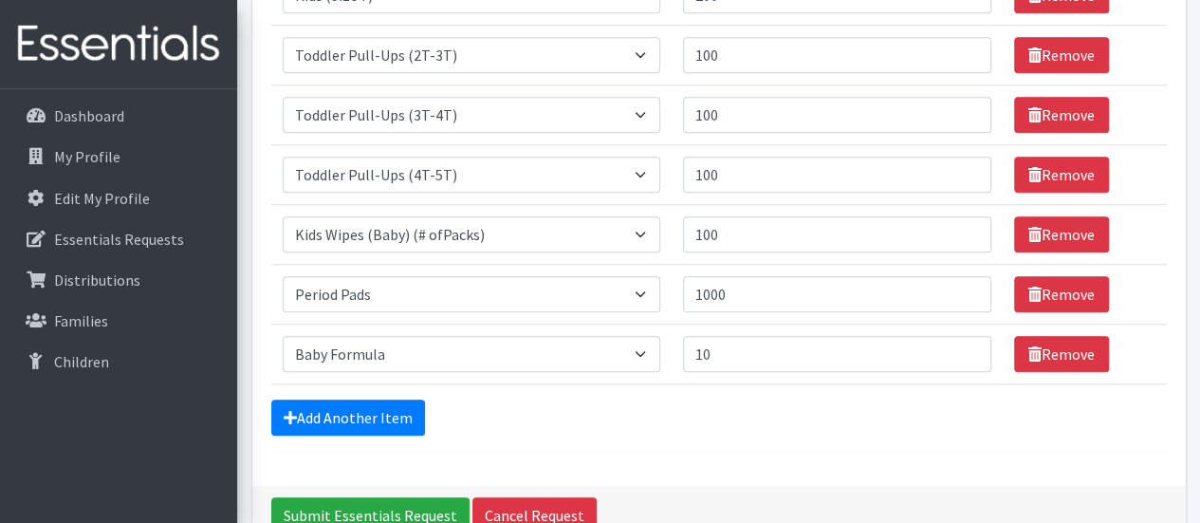
scroll to position [759, 0]
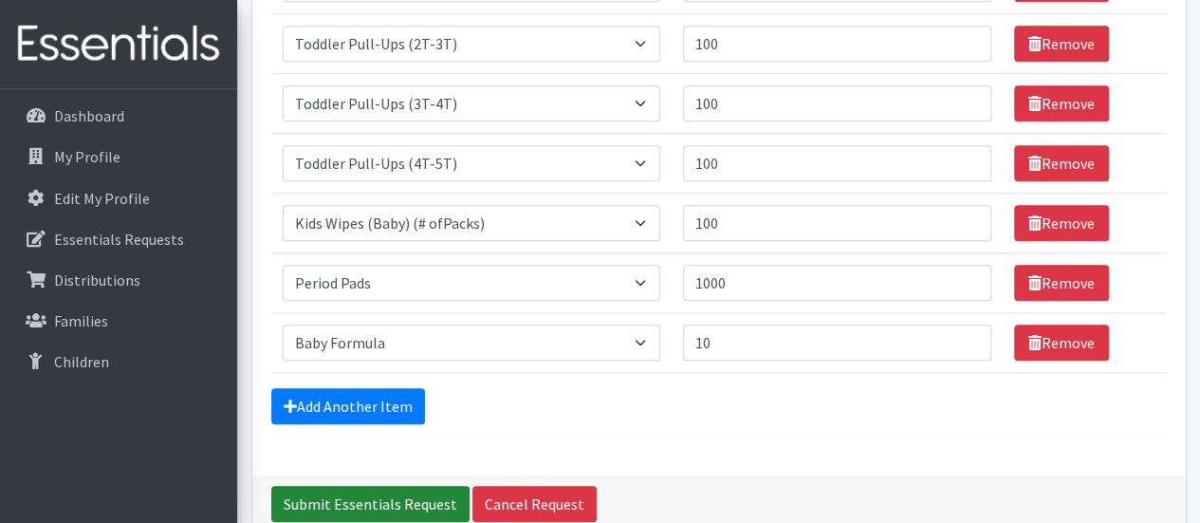
type textarea "For Pickup Tuesday, November 4th at 9:30 AM. Thank you."
click at [400, 492] on input "Submit Essentials Request" at bounding box center [370, 504] width 198 height 36
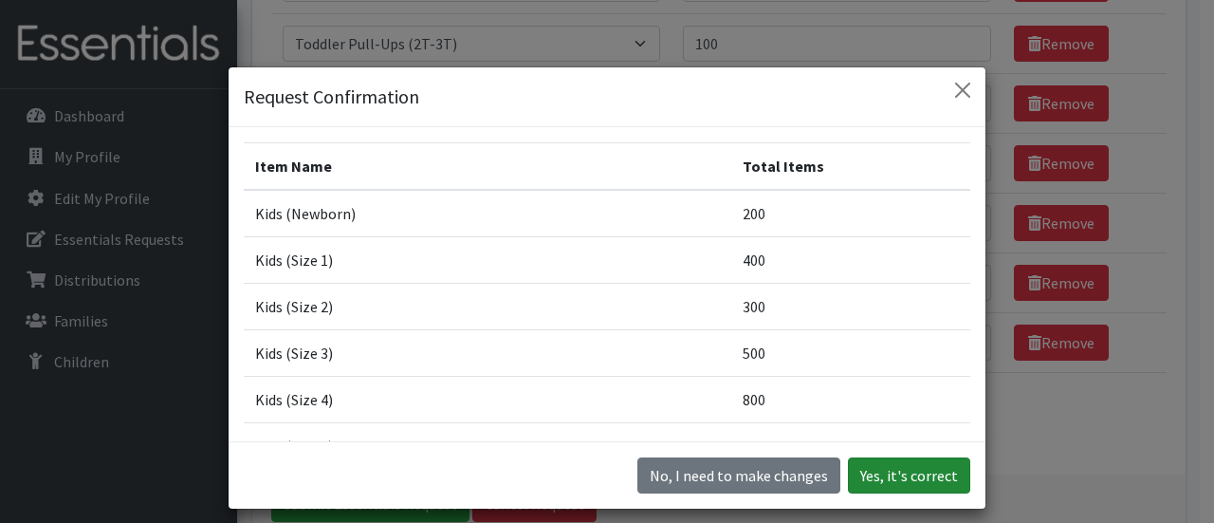
click at [901, 477] on button "Yes, it's correct" at bounding box center [909, 475] width 122 height 36
